Goal: Information Seeking & Learning: Learn about a topic

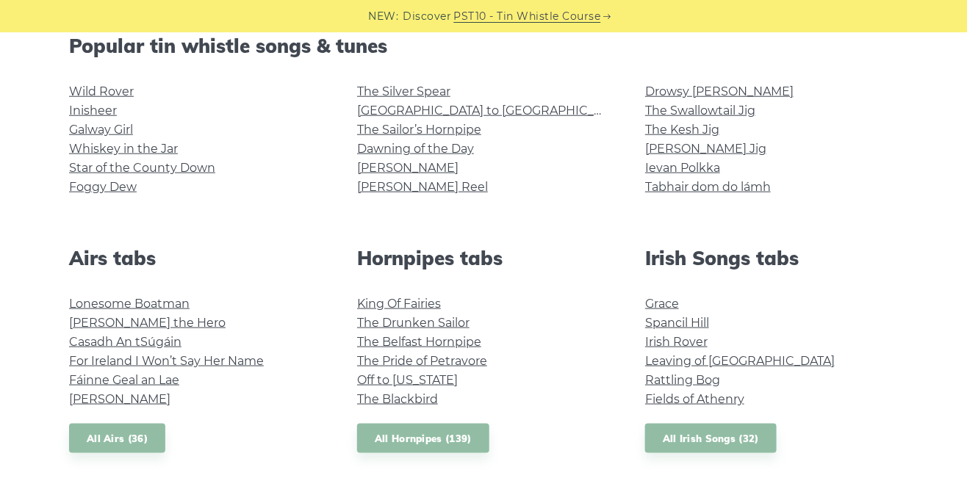
scroll to position [384, 0]
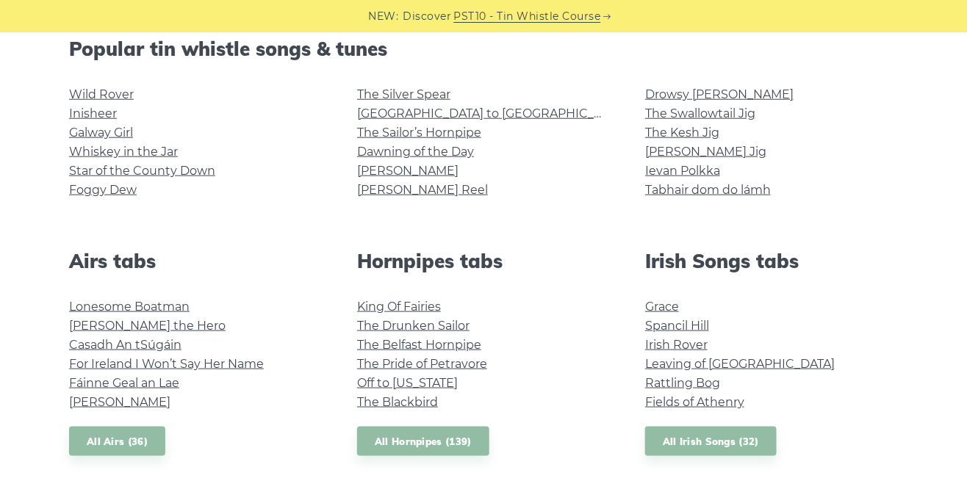
click at [736, 114] on link "The Swallowtail Jig" at bounding box center [700, 114] width 110 height 14
click at [450, 322] on link "The Drunken Sailor" at bounding box center [413, 326] width 112 height 14
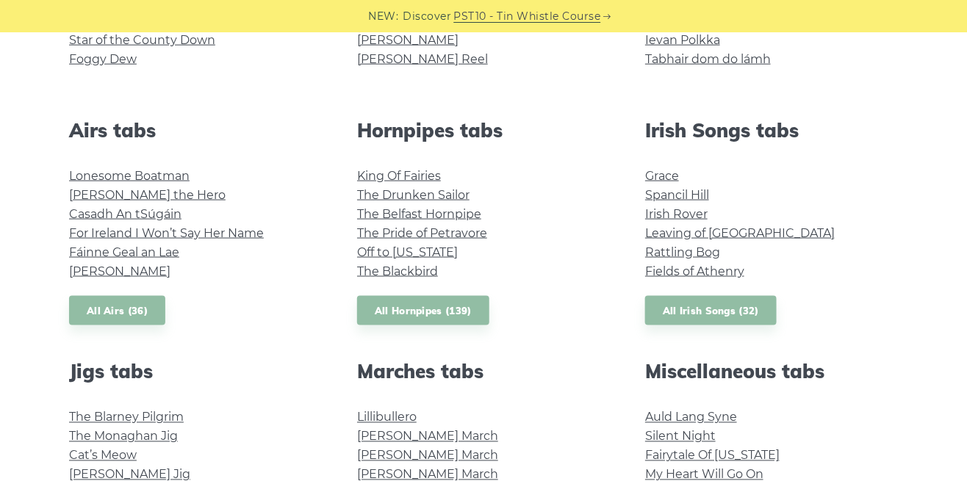
scroll to position [517, 0]
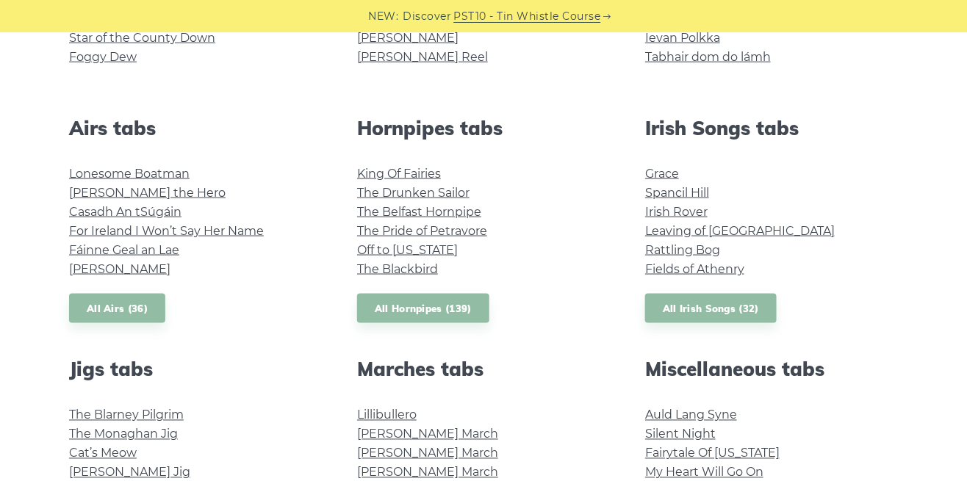
click at [170, 414] on link "The Blarney Pilgrim" at bounding box center [126, 416] width 115 height 14
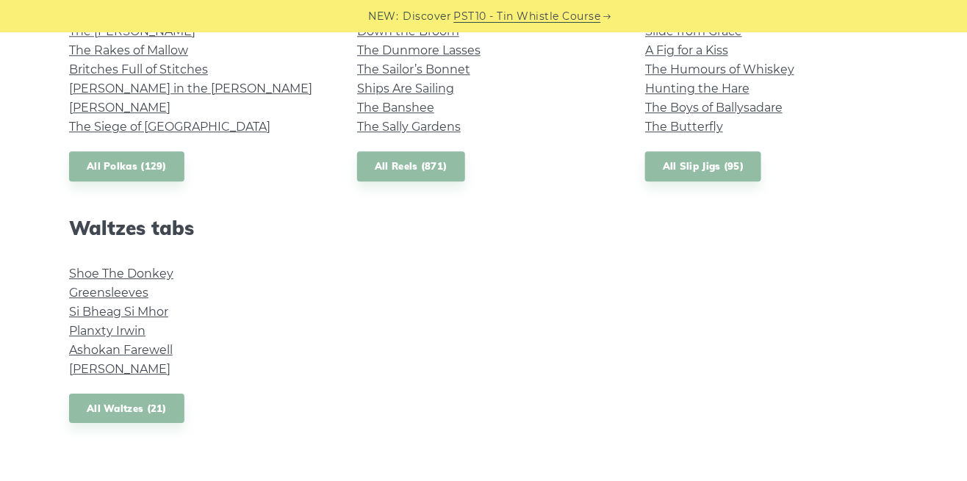
scroll to position [1144, 0]
click at [118, 295] on link "Greensleeves" at bounding box center [108, 292] width 79 height 14
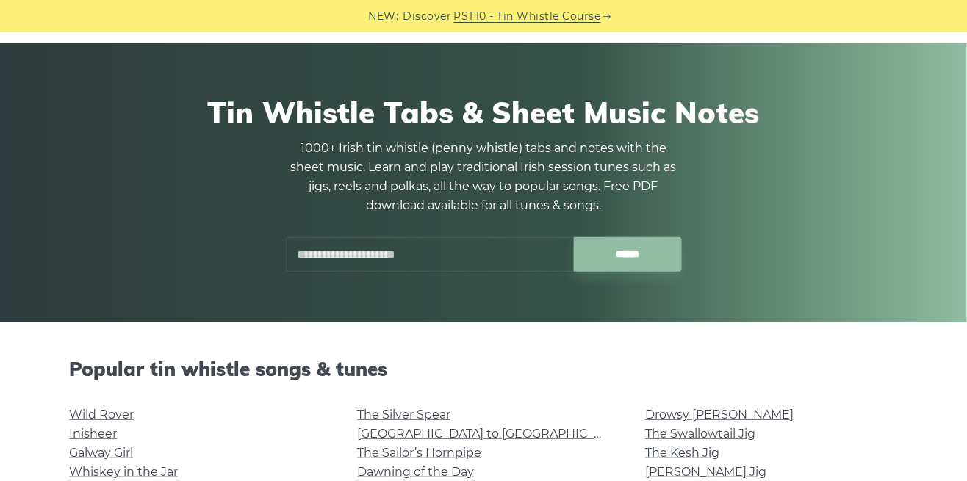
scroll to position [0, 0]
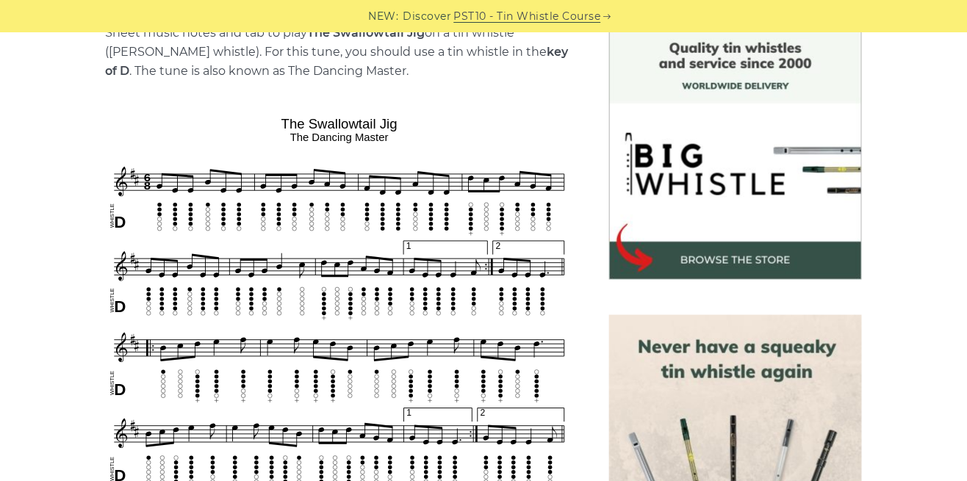
scroll to position [395, 0]
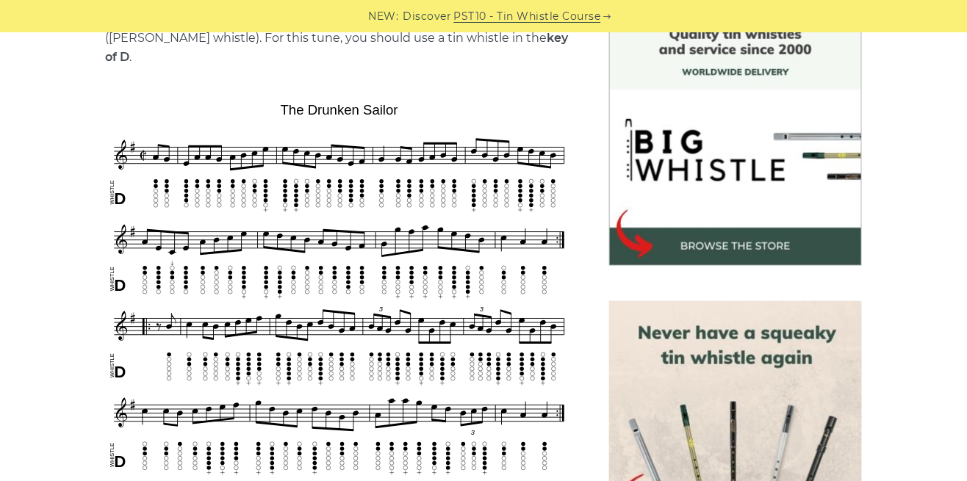
scroll to position [414, 0]
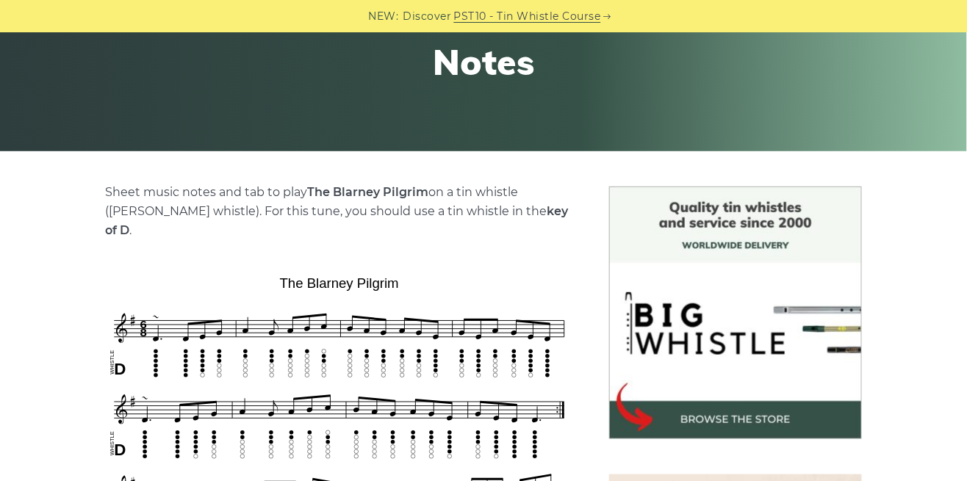
scroll to position [239, 0]
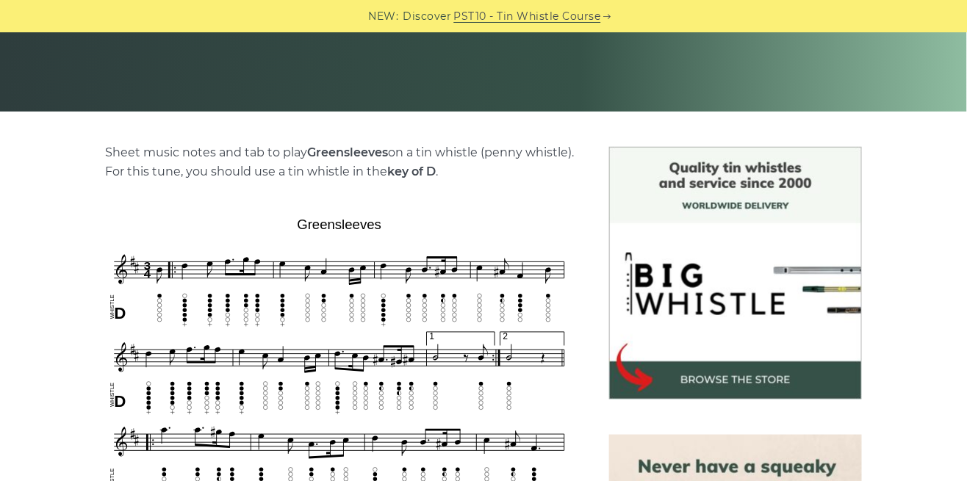
scroll to position [278, 0]
